Goal: Find specific page/section: Find specific page/section

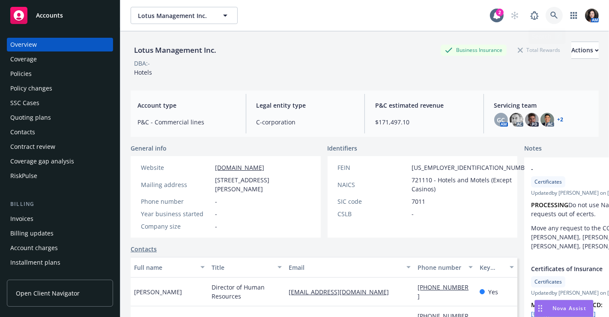
click at [546, 9] on link at bounding box center [554, 15] width 17 height 17
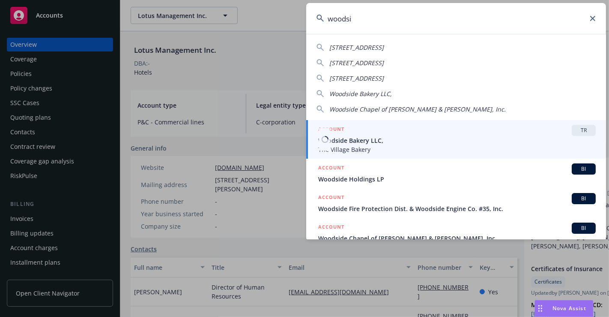
type input "woodsi"
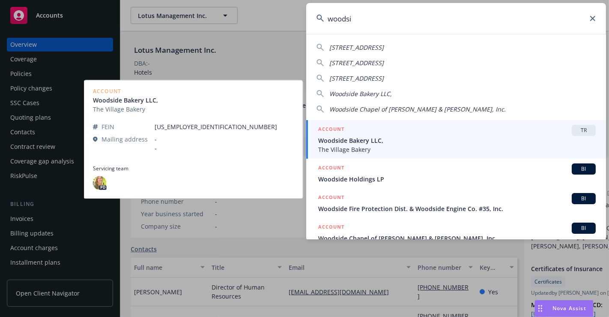
click at [462, 153] on span "The Village Bakery" at bounding box center [457, 149] width 278 height 9
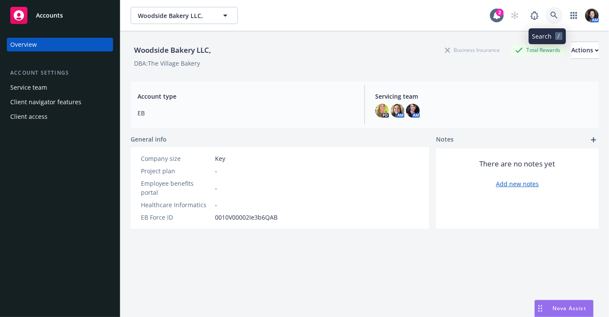
click at [551, 15] on icon at bounding box center [555, 16] width 8 height 8
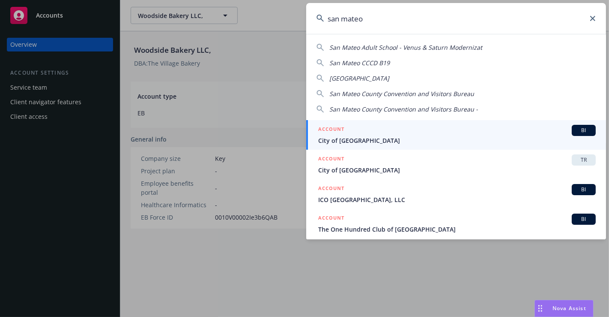
click at [549, 15] on input "san mateo" at bounding box center [456, 18] width 300 height 31
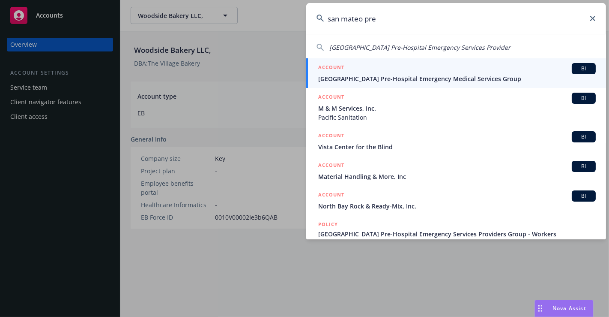
type input "san mateo pre"
click at [343, 74] on span "[GEOGRAPHIC_DATA] Pre-Hospital Emergency Medical Services Group" at bounding box center [457, 78] width 278 height 9
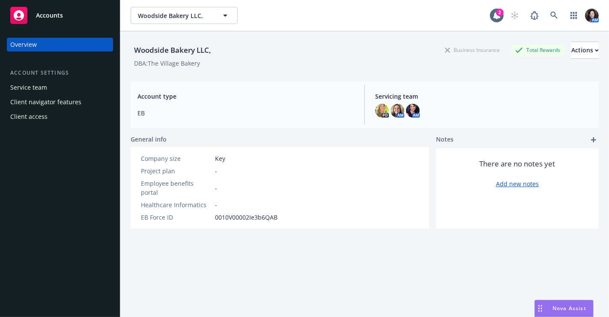
click at [343, 74] on div "Woodside Bakery LLC, Business Insurance Total Rewards Actions DBA: The Village …" at bounding box center [365, 184] width 468 height 306
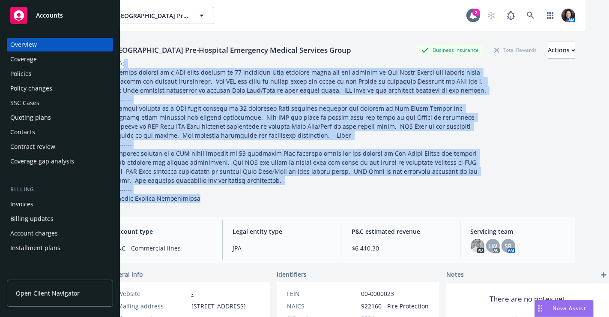
scroll to position [0, 30]
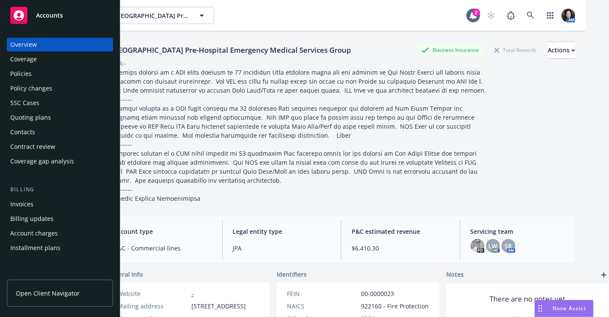
click at [261, 24] on div "[GEOGRAPHIC_DATA] Pre-Hospital Emergency Medical Services Group [GEOGRAPHIC_DAT…" at bounding box center [341, 15] width 489 height 31
click at [57, 80] on div "Policies" at bounding box center [59, 74] width 99 height 14
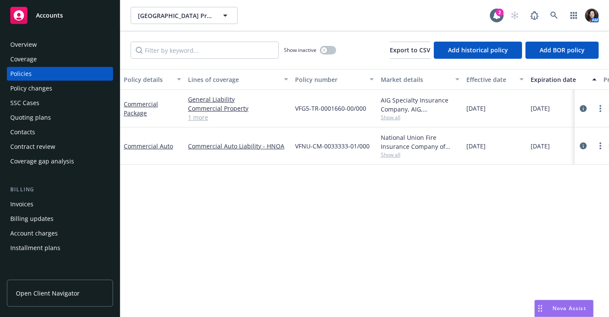
click at [201, 117] on link "1 more" at bounding box center [238, 117] width 100 height 9
click at [552, 16] on icon at bounding box center [555, 16] width 8 height 8
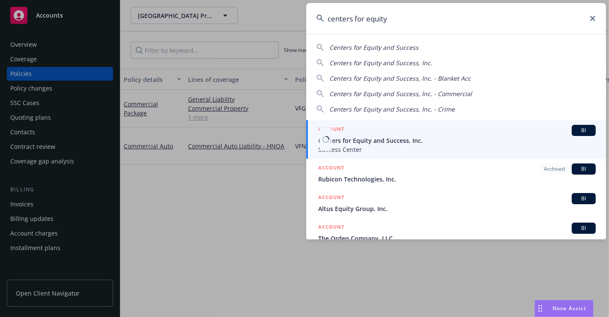
type input "centers for equity"
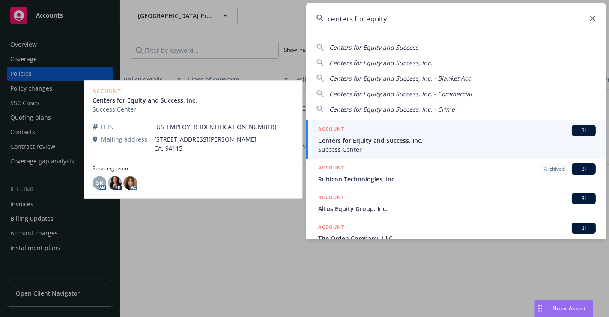
click at [471, 138] on span "Centers for Equity and Success, Inc." at bounding box center [457, 140] width 278 height 9
